Goal: Find specific page/section: Find specific page/section

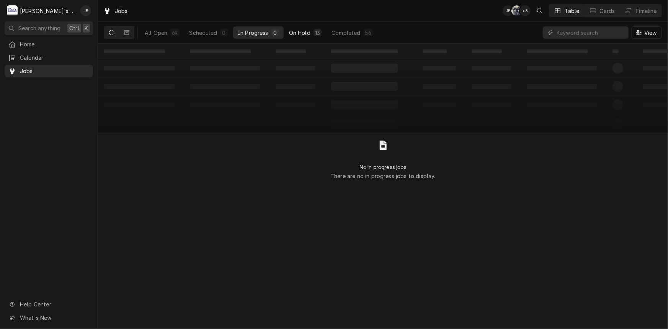
click at [295, 35] on div "On Hold" at bounding box center [299, 33] width 21 height 8
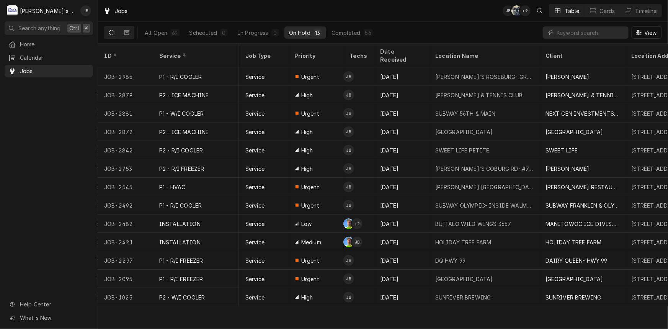
scroll to position [0, 249]
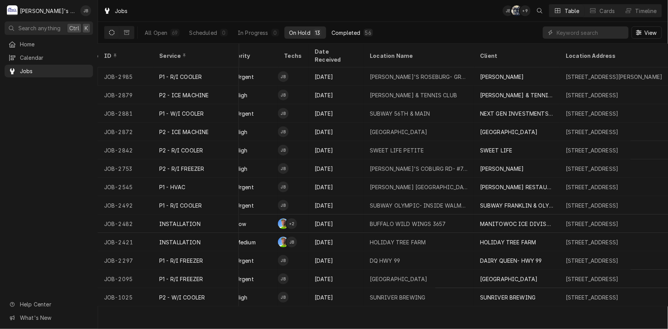
click at [362, 31] on button "Completed 56" at bounding box center [352, 32] width 51 height 12
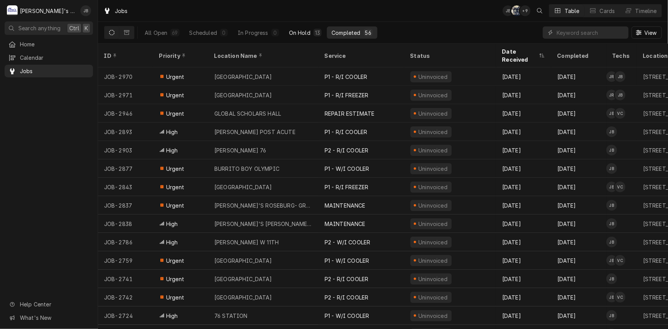
click at [297, 32] on div "On Hold" at bounding box center [299, 33] width 21 height 8
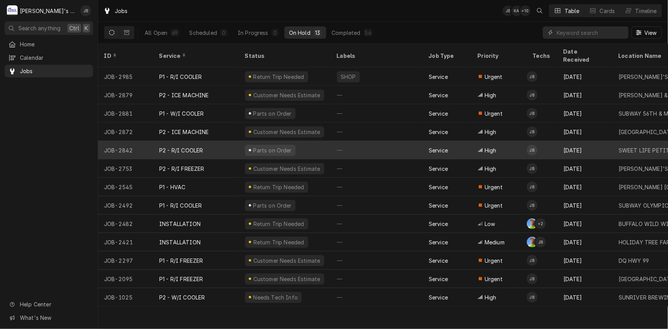
click at [376, 145] on div "—" at bounding box center [377, 150] width 92 height 18
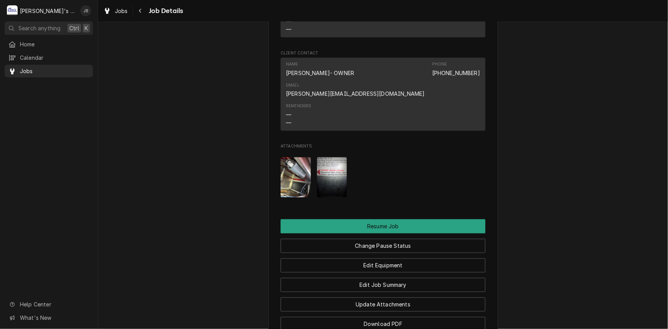
scroll to position [870, 0]
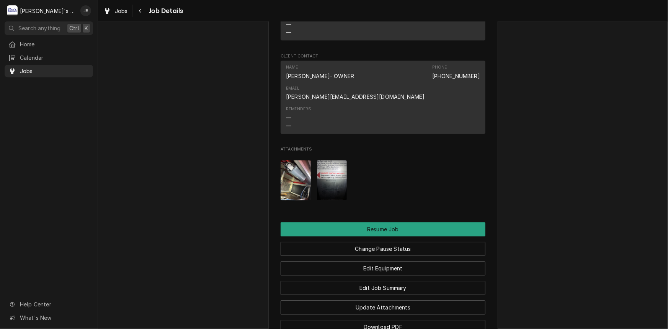
click at [309, 175] on div "Attachments" at bounding box center [383, 180] width 205 height 52
click at [142, 9] on icon "Navigate back" at bounding box center [140, 10] width 3 height 5
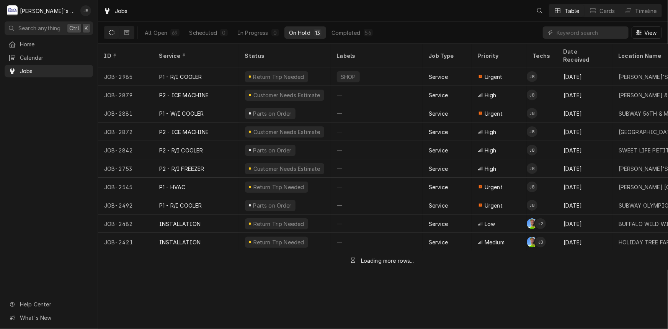
click at [86, 11] on div "Joey Brabb's Avatar" at bounding box center [85, 10] width 11 height 11
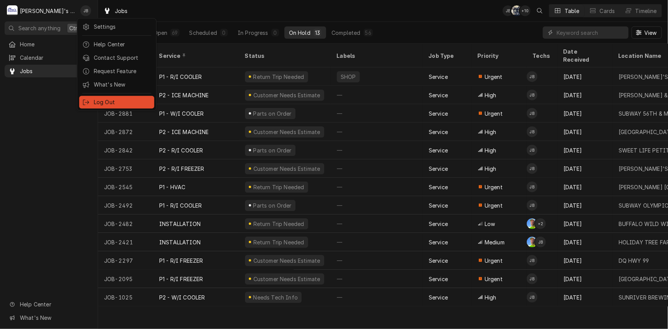
click at [116, 98] on div "Log Out" at bounding box center [122, 102] width 57 height 8
